Goal: Information Seeking & Learning: Learn about a topic

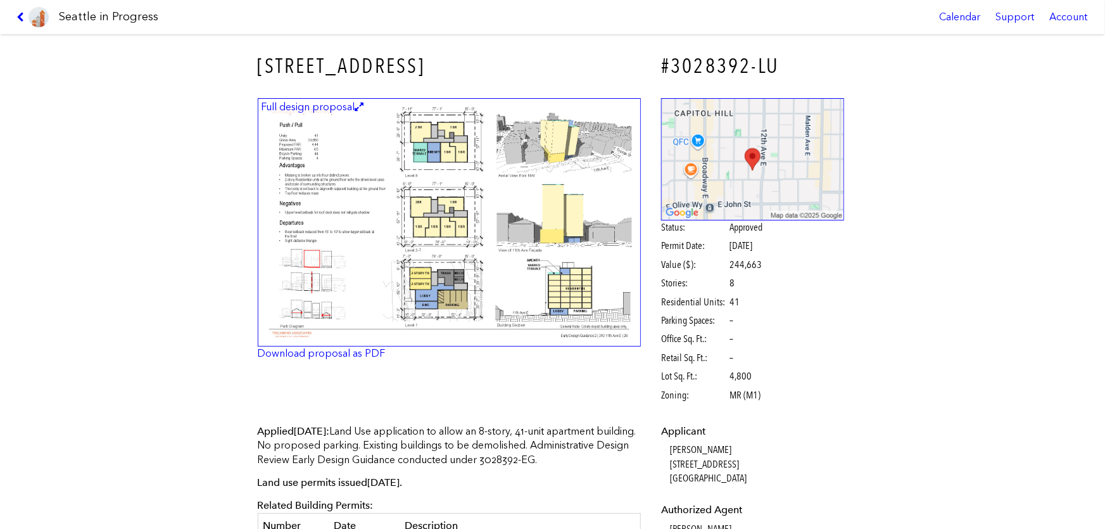
click at [12, 13] on link at bounding box center [32, 17] width 42 height 34
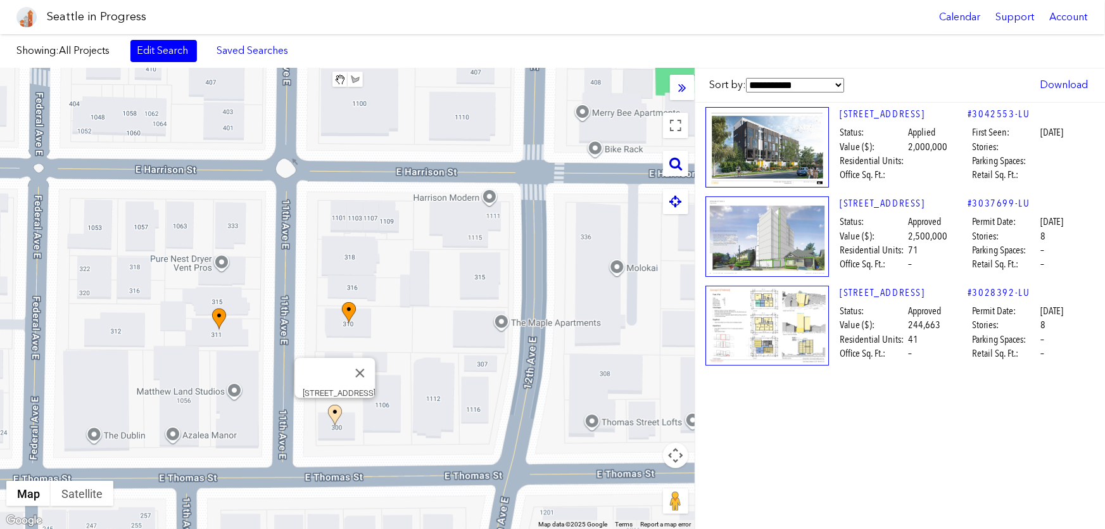
click at [677, 165] on icon at bounding box center [675, 163] width 13 height 14
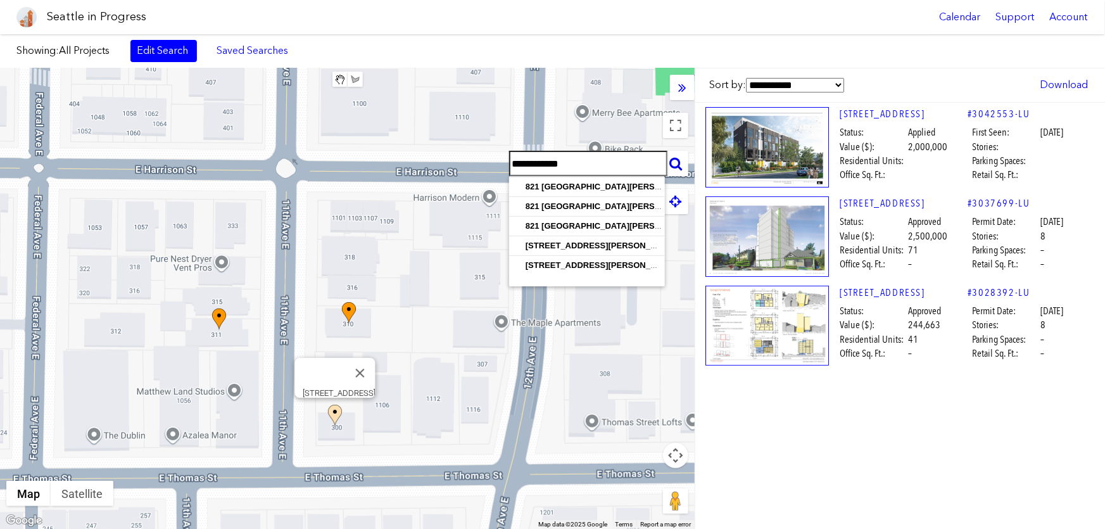
type input "**********"
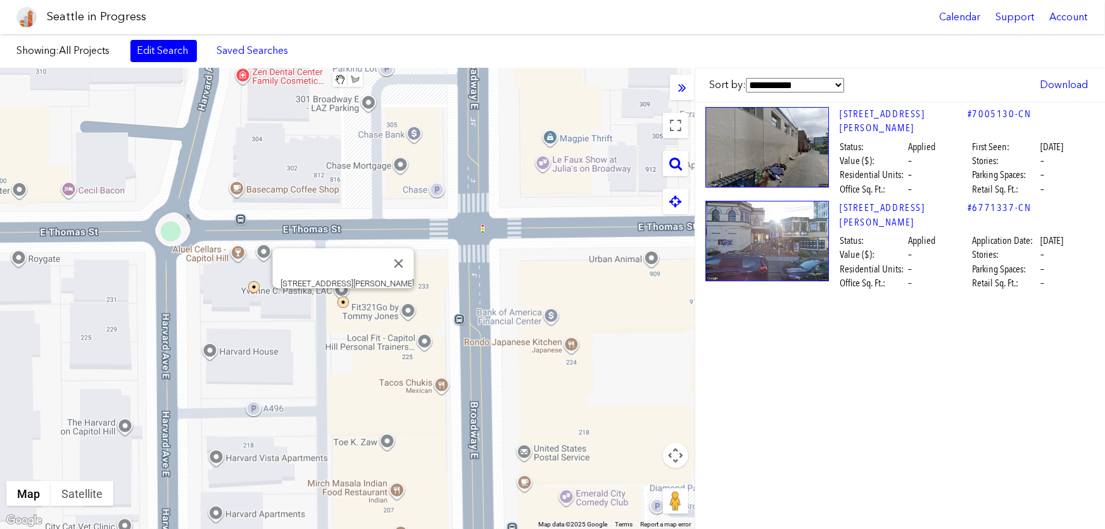
click at [345, 303] on img at bounding box center [342, 301] width 11 height 11
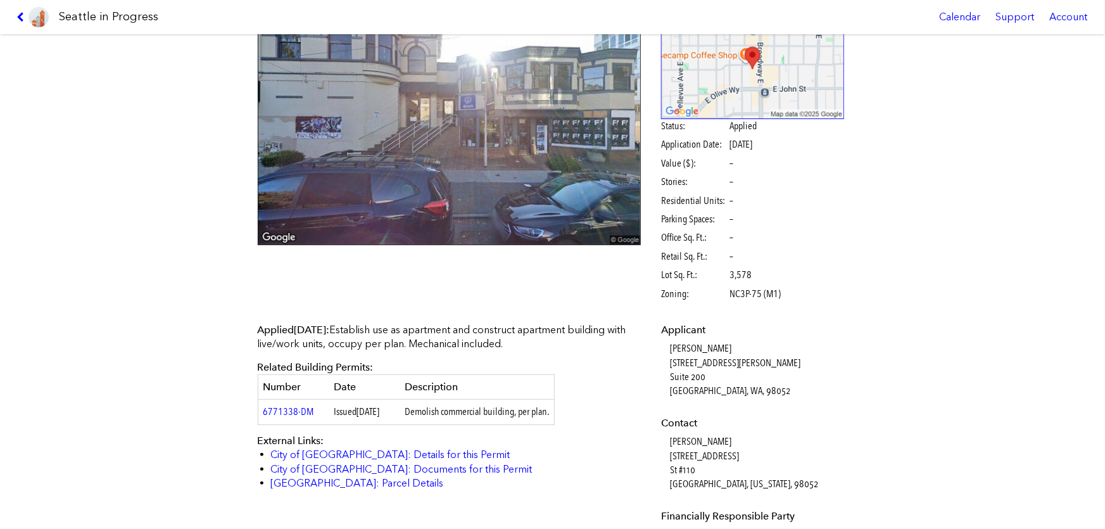
scroll to position [115, 0]
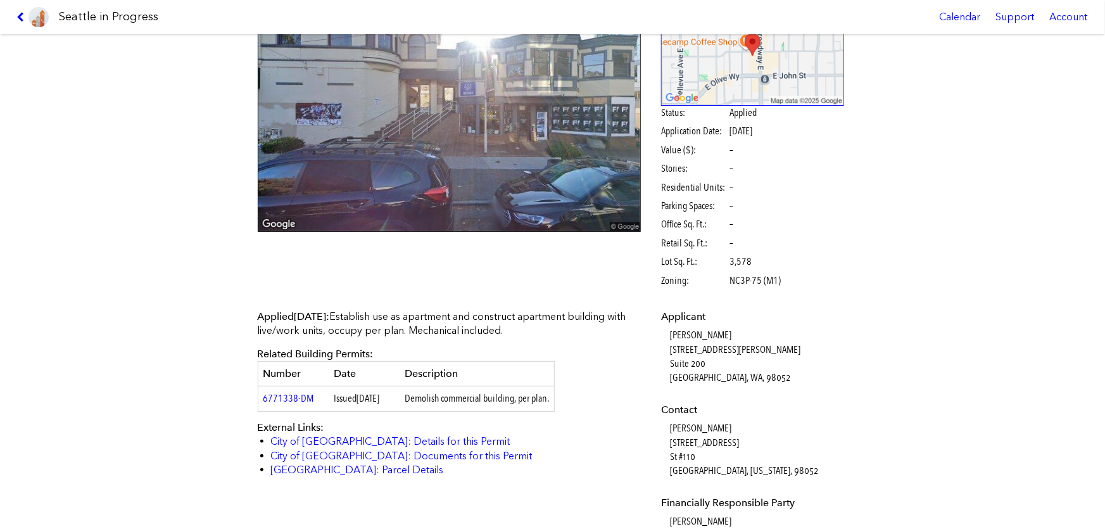
drag, startPoint x: 377, startPoint y: 317, endPoint x: 585, endPoint y: 324, distance: 208.4
click at [585, 324] on p "Applied Oct. 08, 2021 : Establish use as apartment and construct apartment buil…" at bounding box center [450, 324] width 384 height 28
click at [587, 354] on div "Applied Oct. 08, 2021 : Establish use as apartment and construct apartment buil…" at bounding box center [450, 394] width 384 height 168
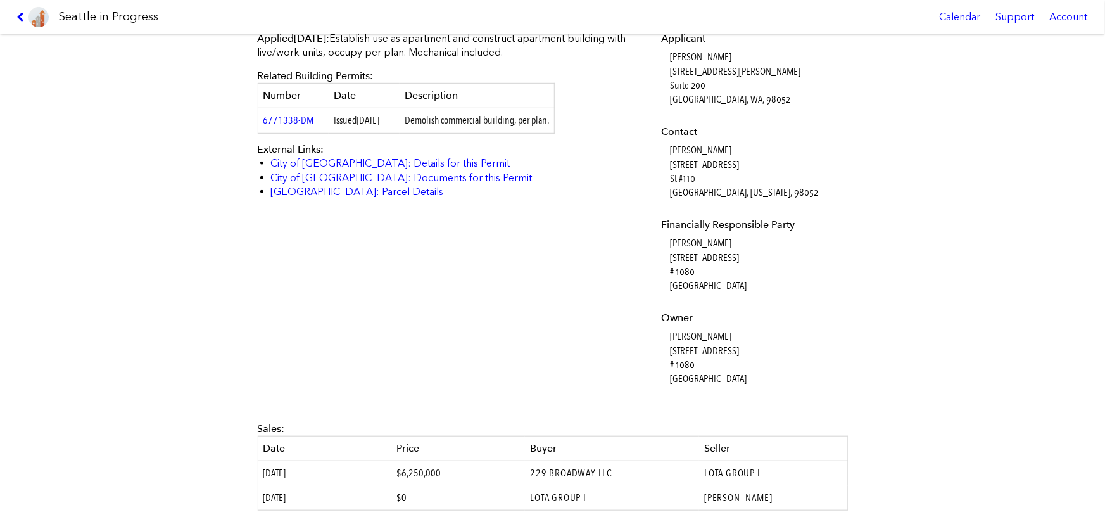
scroll to position [403, 0]
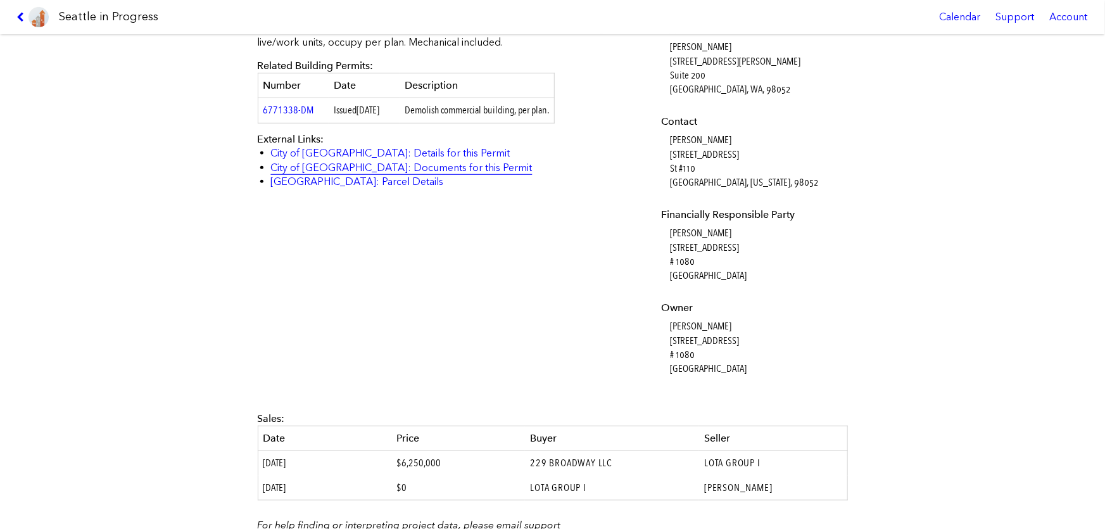
click at [418, 165] on link "City of Seattle: Documents for this Permit" at bounding box center [401, 167] width 261 height 12
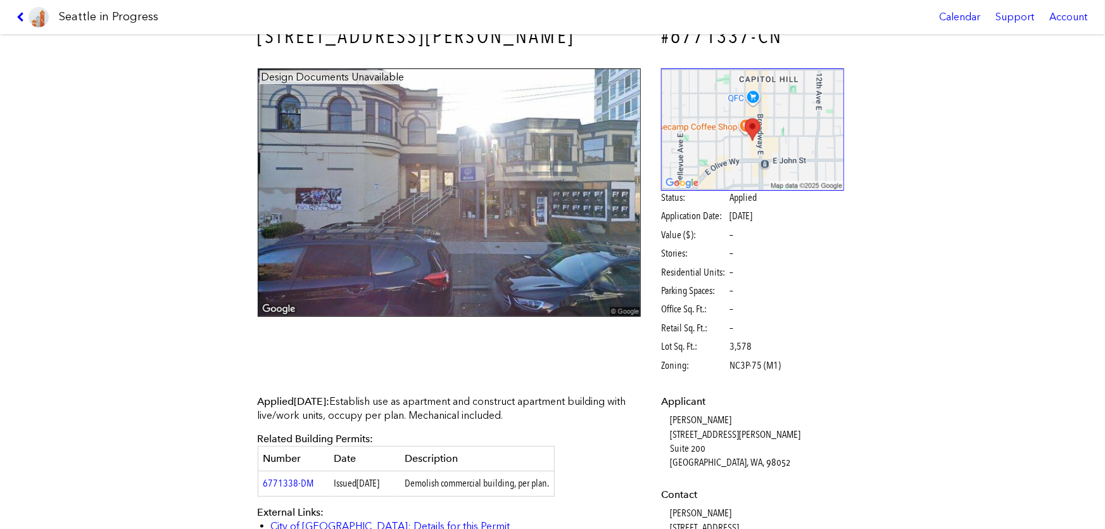
scroll to position [0, 0]
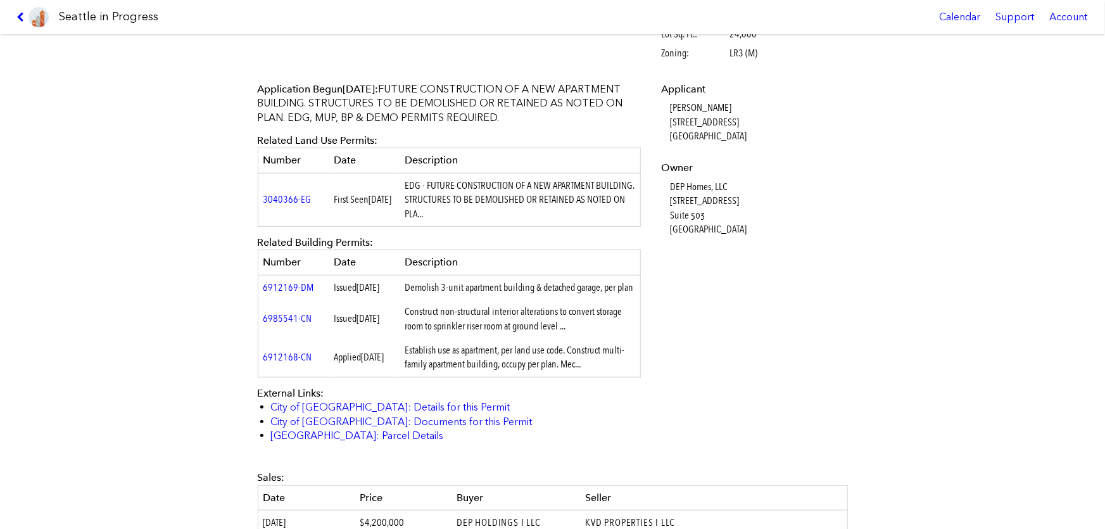
scroll to position [345, 0]
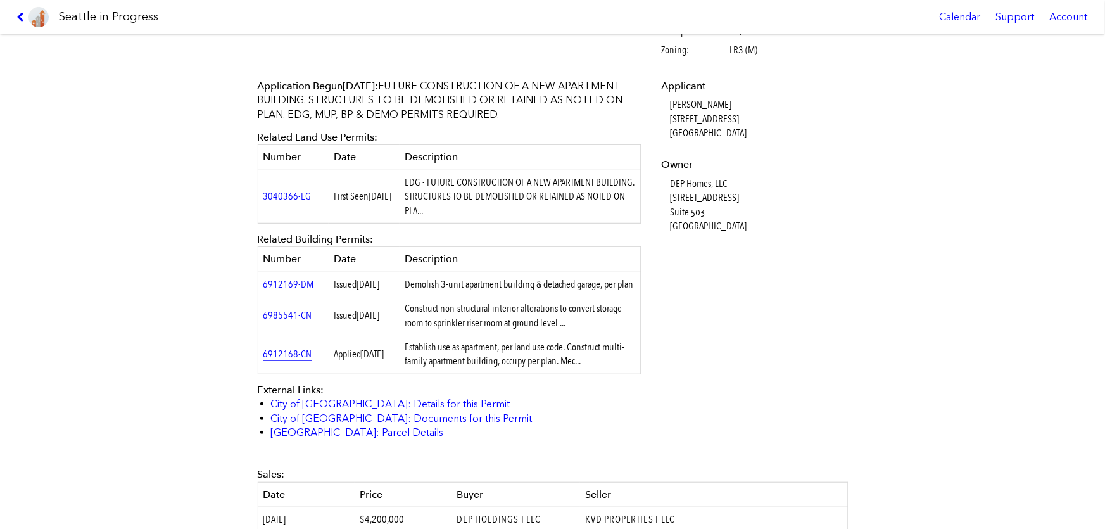
click at [293, 360] on link "6912168-CN" at bounding box center [287, 354] width 49 height 12
